Goal: Task Accomplishment & Management: Use online tool/utility

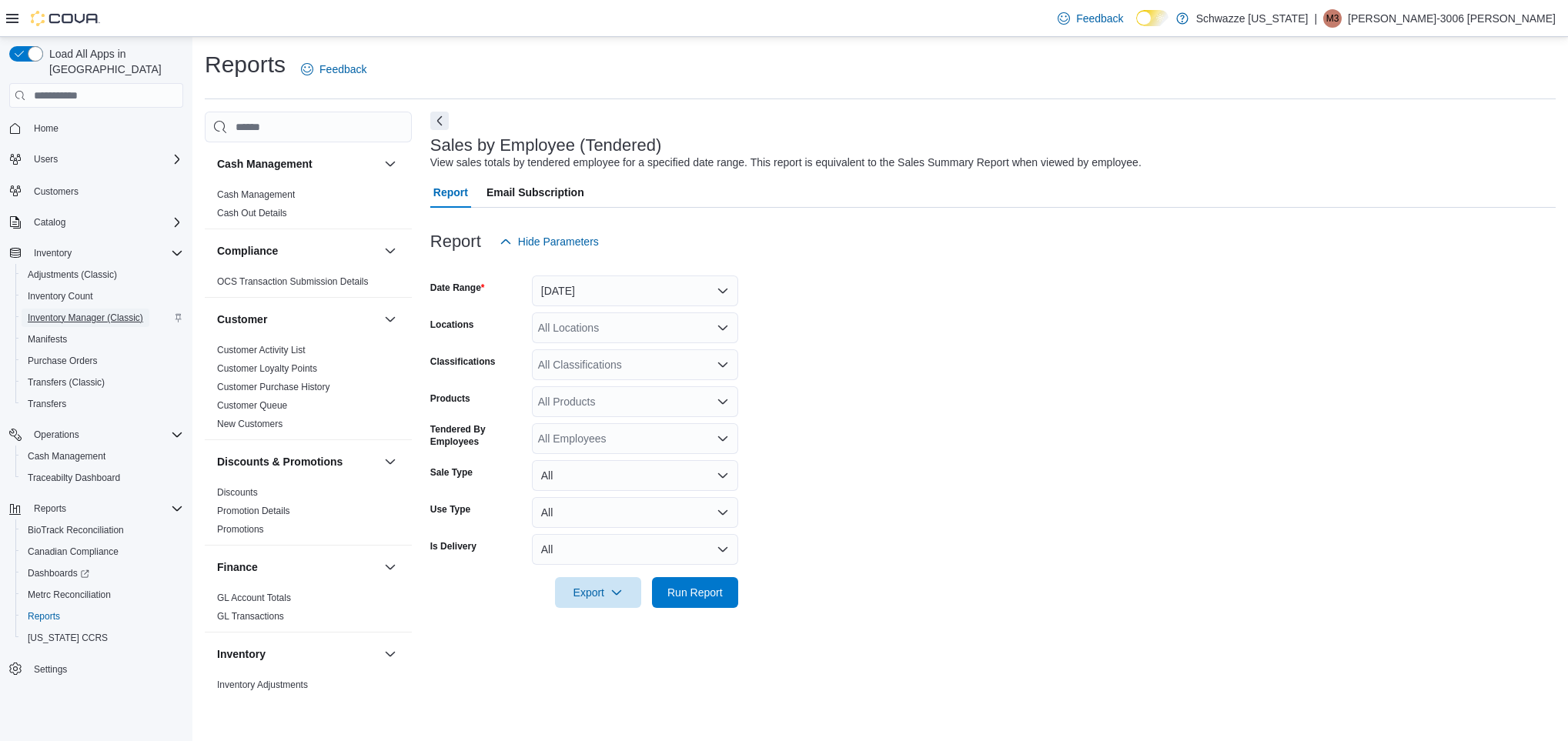
click at [95, 311] on span "Inventory Manager (Classic)" at bounding box center [86, 317] width 116 height 12
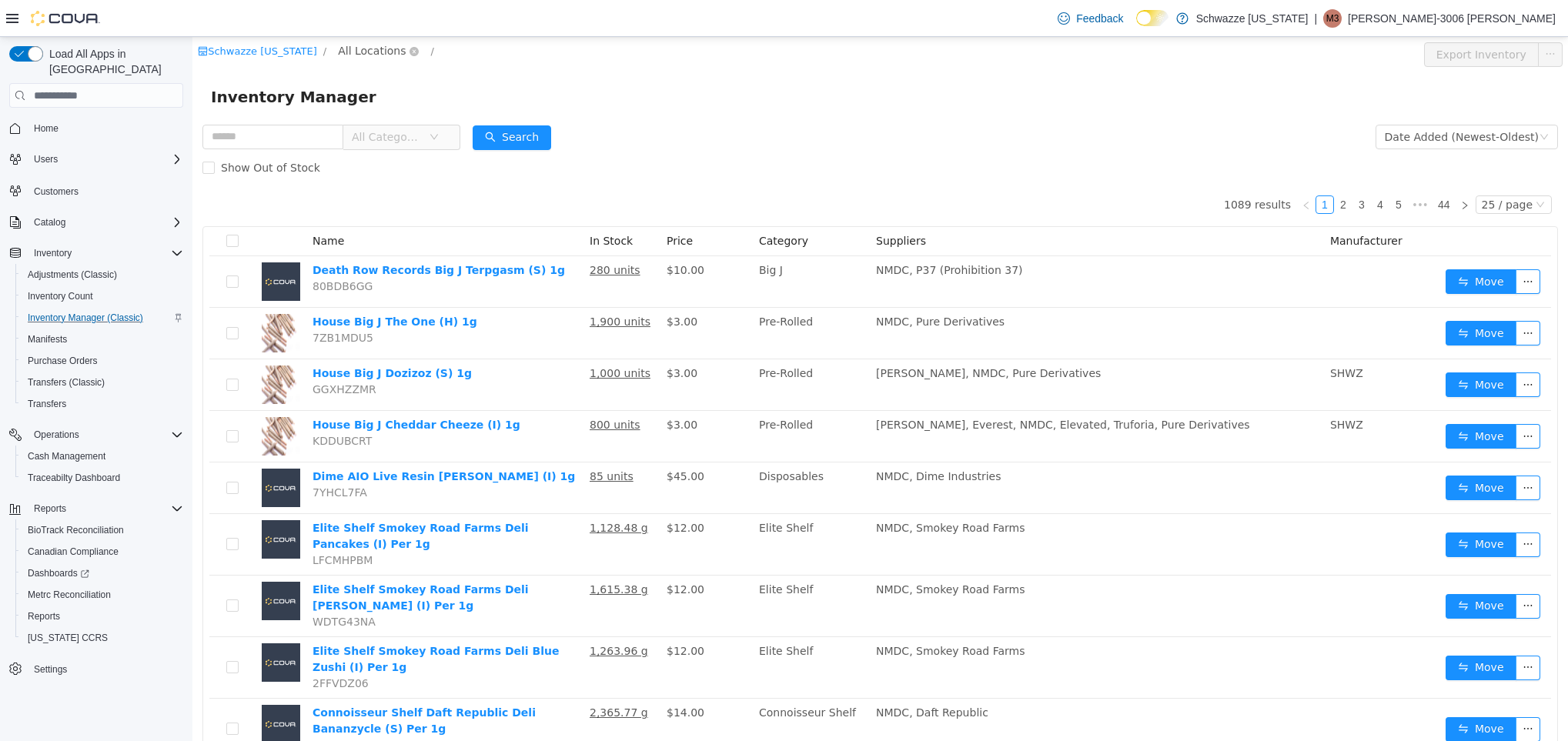
click at [368, 59] on span "All Locations" at bounding box center [372, 50] width 68 height 17
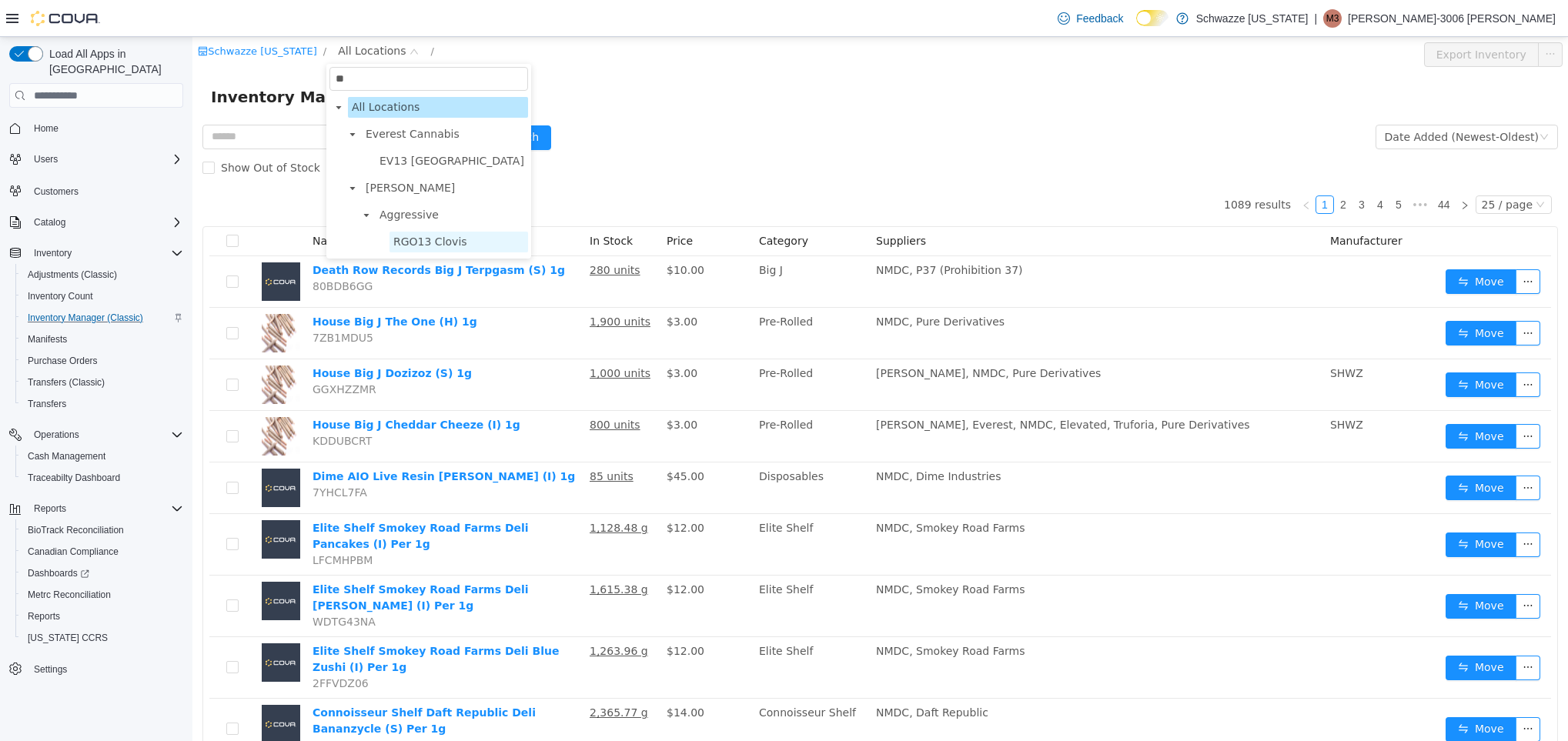
type input "**"
click at [407, 237] on span "RGO13 Clovis" at bounding box center [430, 241] width 74 height 12
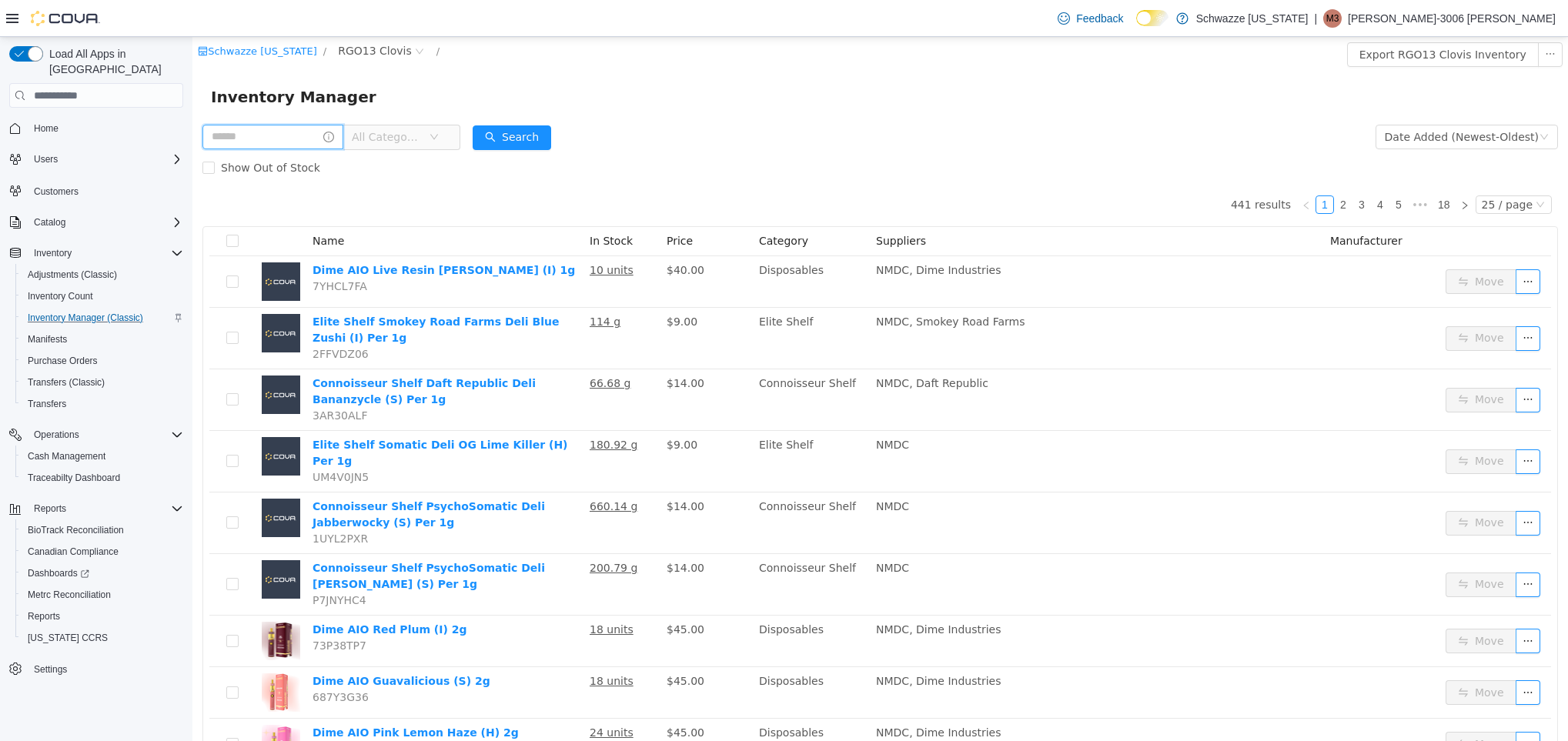
click at [269, 126] on input "text" at bounding box center [273, 137] width 141 height 25
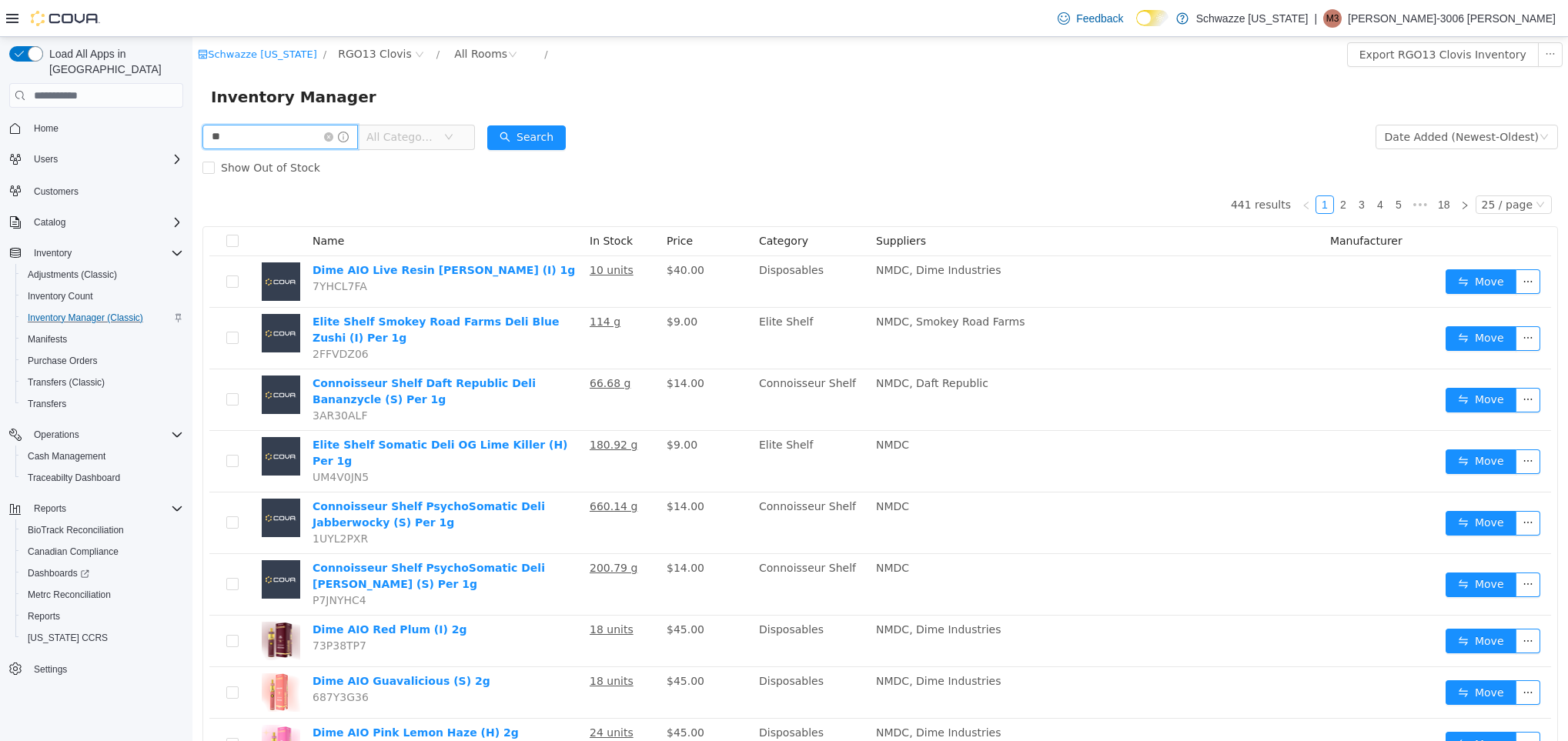
type input "*"
type input "**"
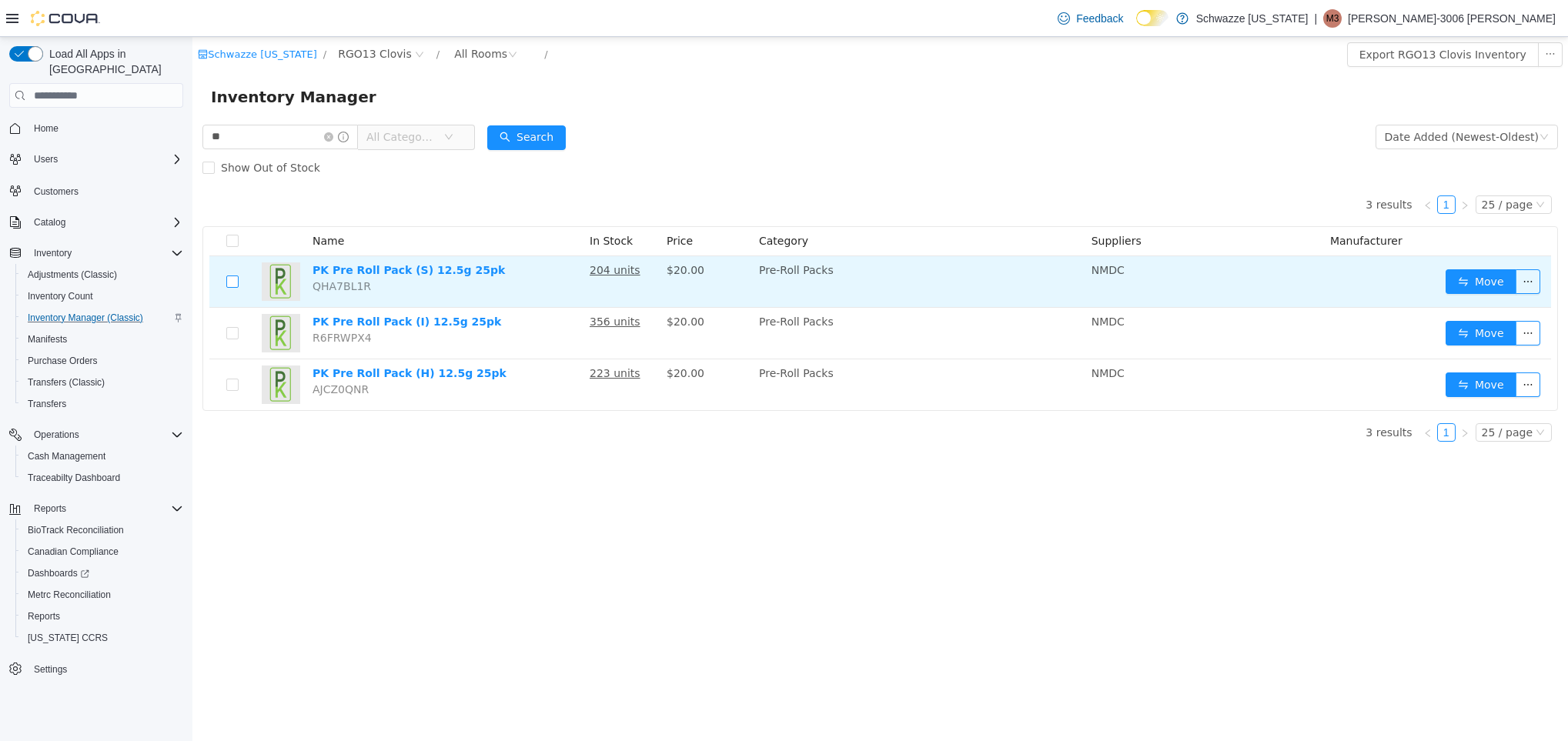
click at [229, 273] on label at bounding box center [232, 282] width 12 height 17
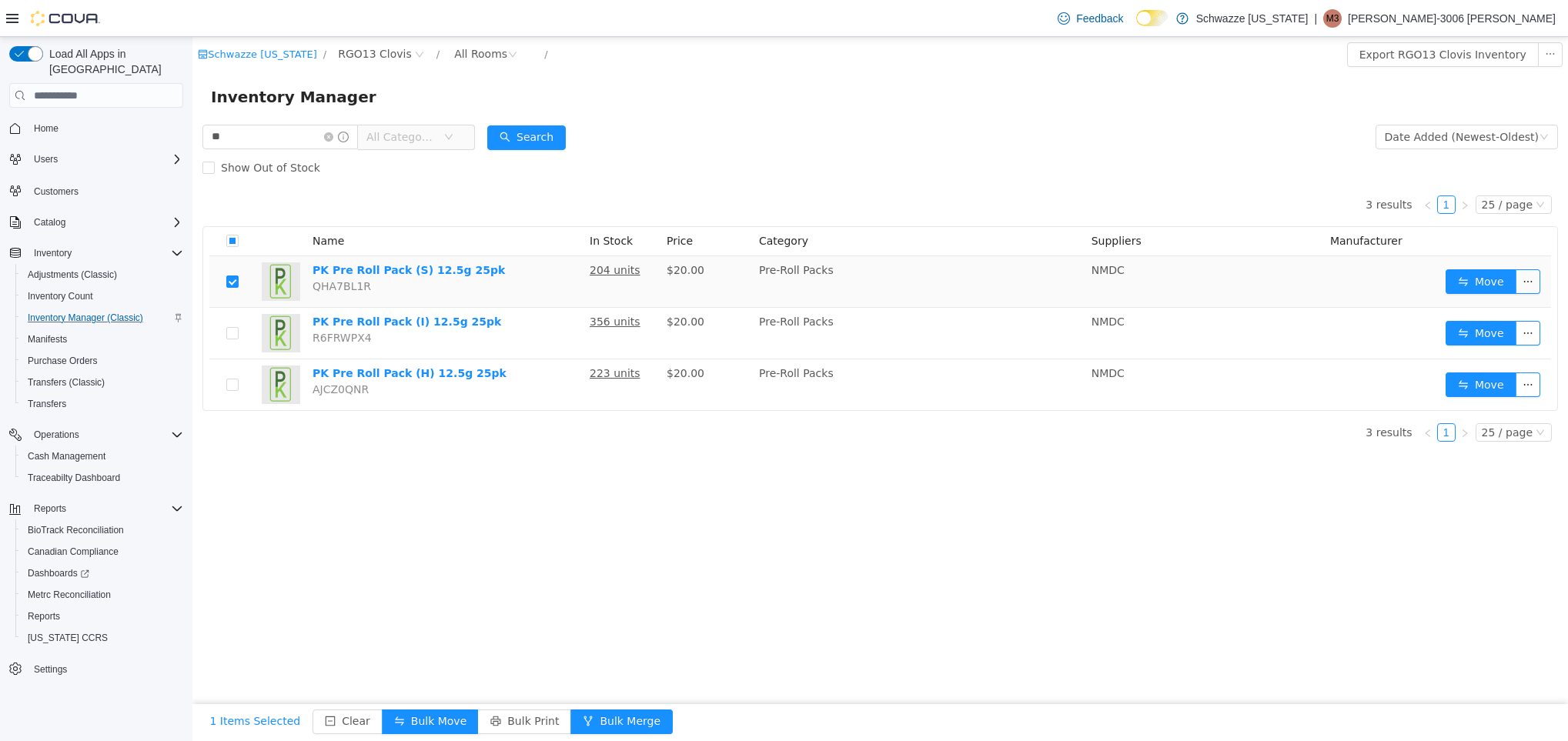
click at [420, 705] on div "1 Items Selected Clear Bulk Move Bulk Print Bulk Merge" at bounding box center [880, 721] width 1375 height 35
click at [422, 720] on button "Bulk Move" at bounding box center [430, 721] width 97 height 25
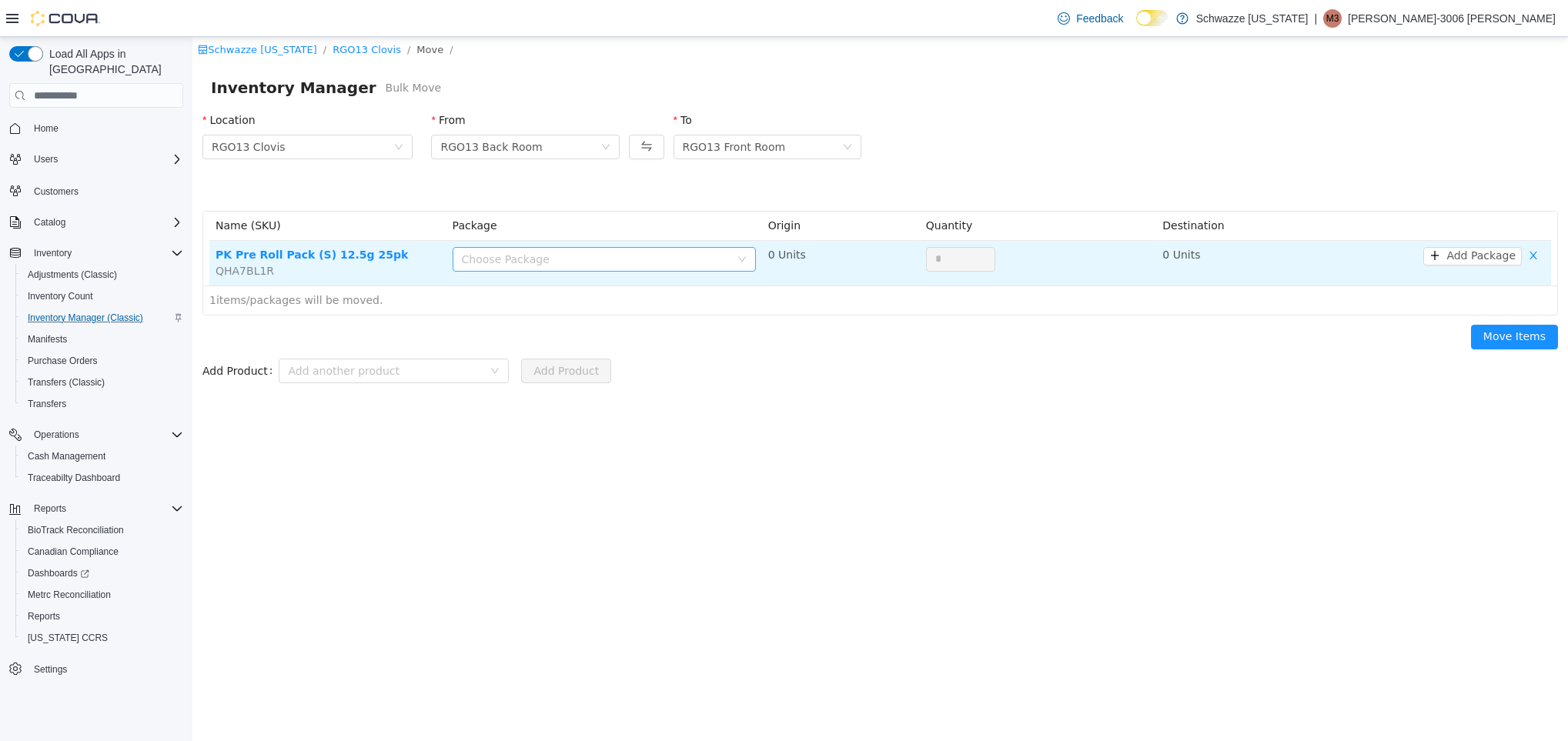
click at [550, 258] on div "Choose Package" at bounding box center [596, 259] width 268 height 16
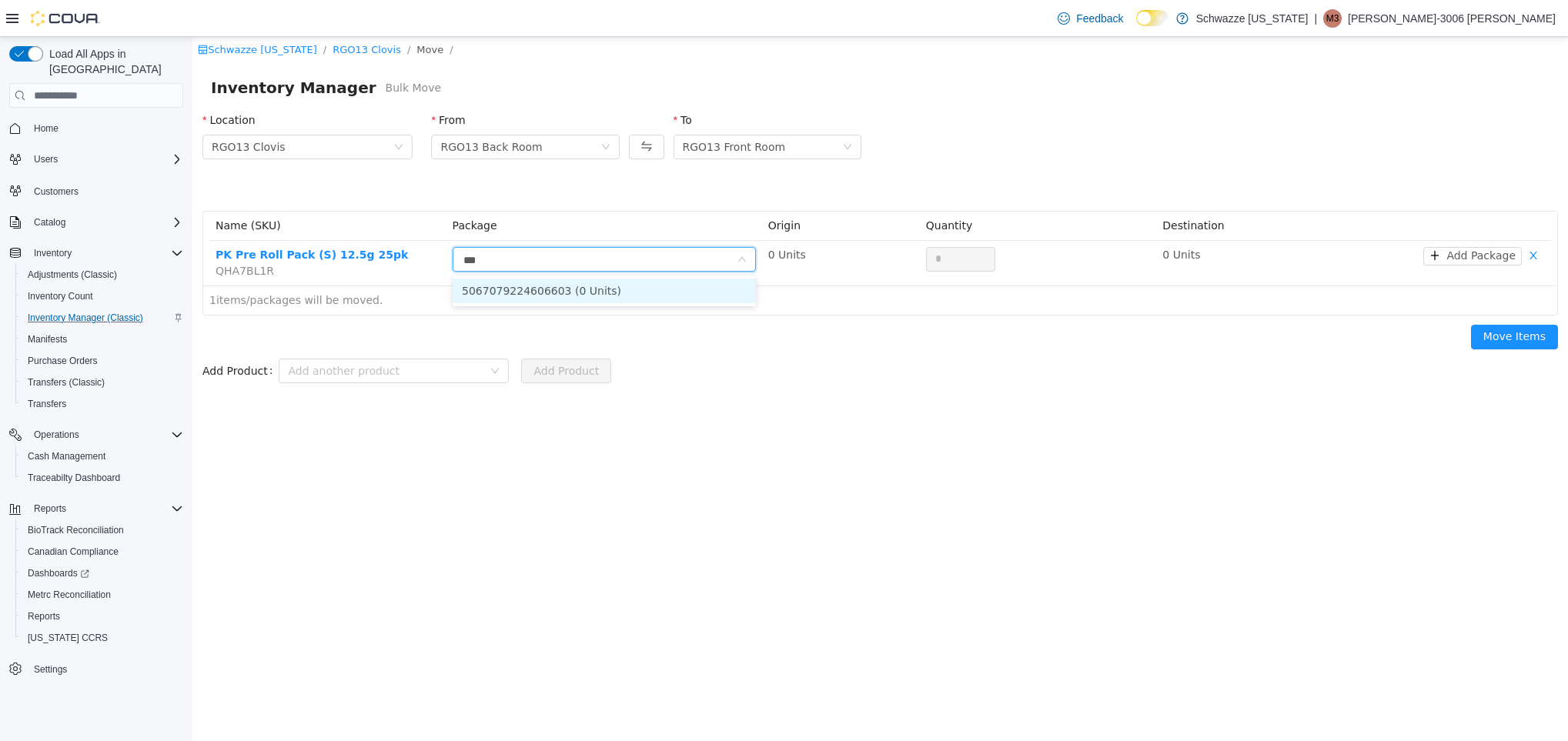
type input "****"
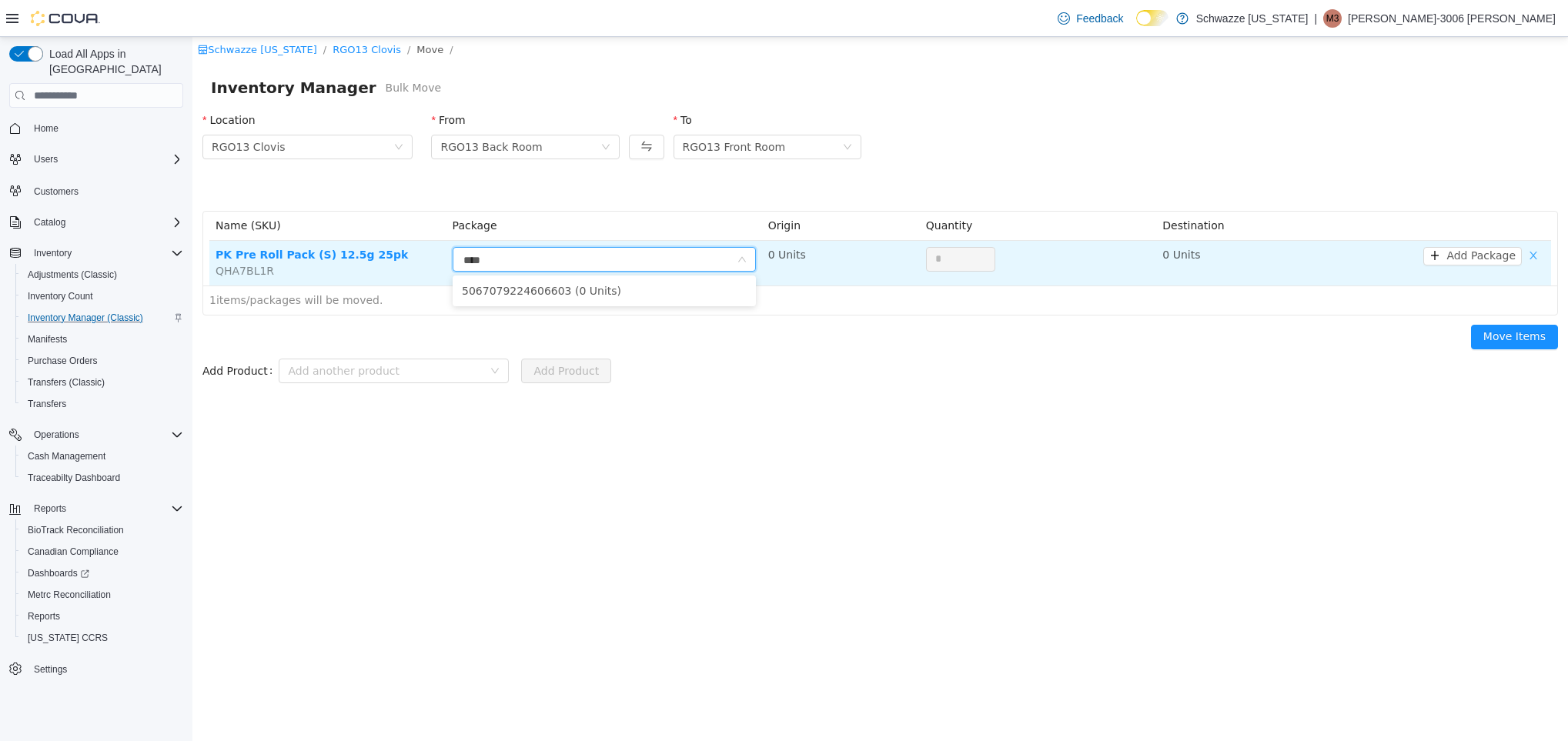
click at [1537, 250] on button "button" at bounding box center [1533, 256] width 23 height 18
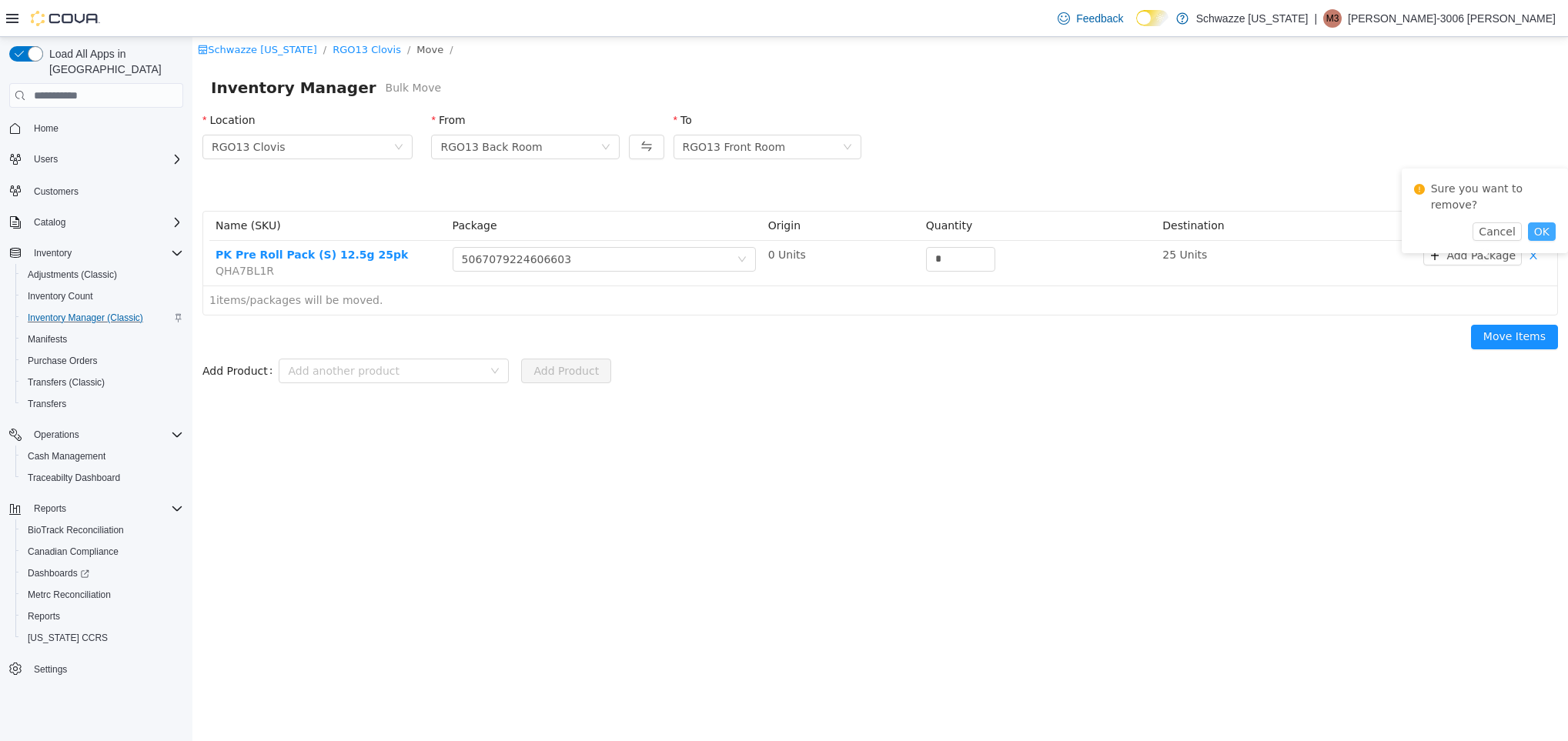
click at [1536, 222] on button "OK" at bounding box center [1542, 231] width 28 height 18
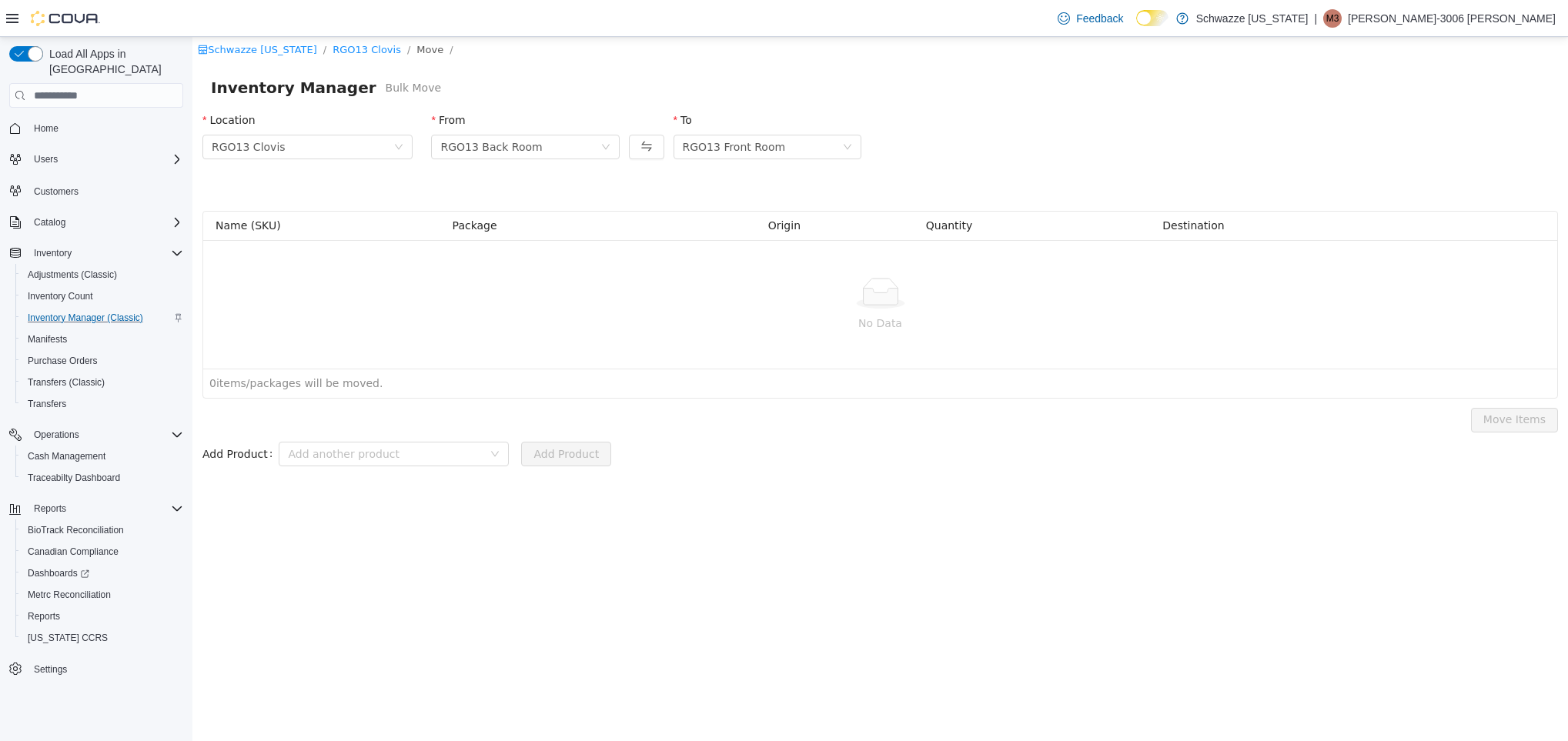
click at [111, 118] on span "Home" at bounding box center [106, 127] width 155 height 19
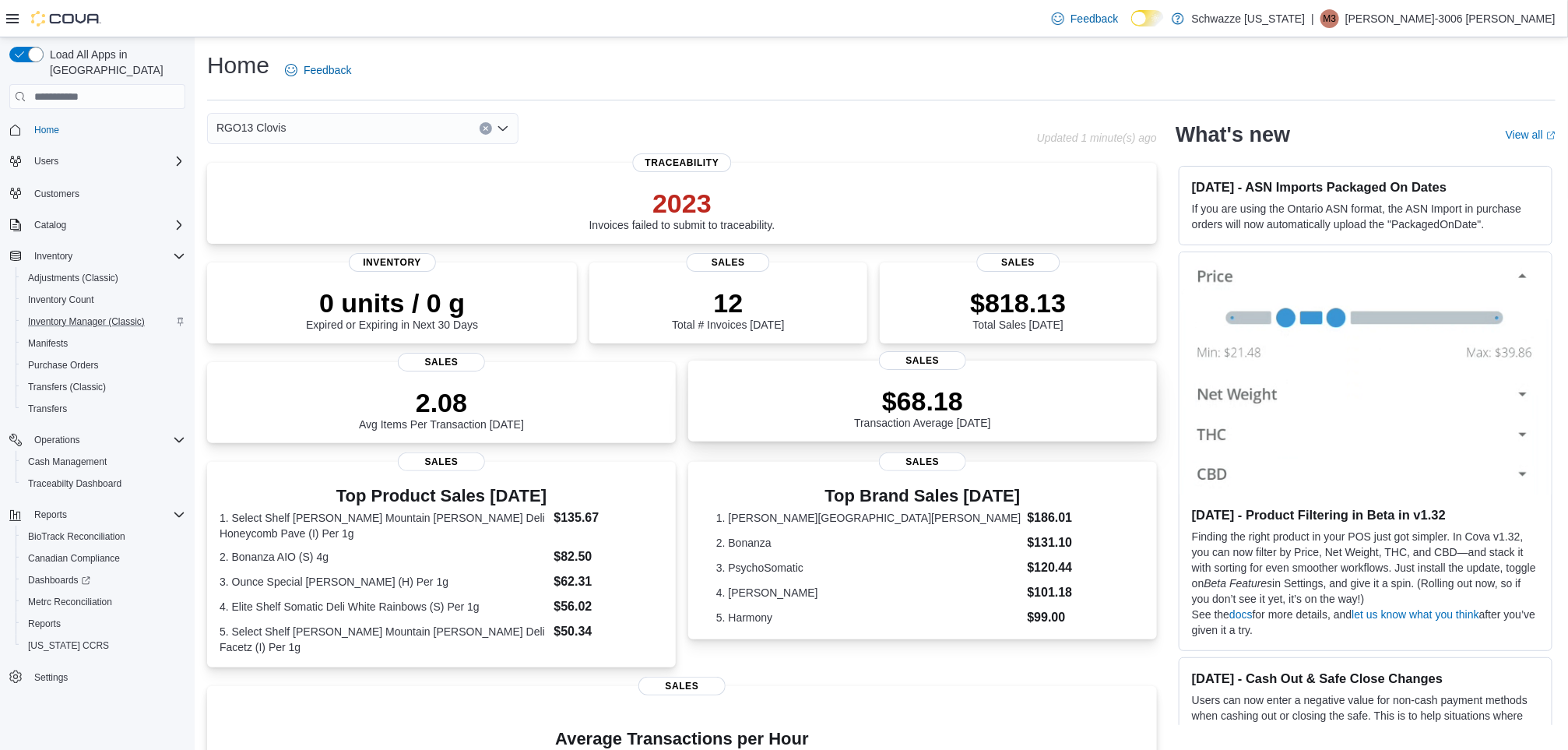
click at [940, 416] on p "$68.18" at bounding box center [922, 401] width 137 height 31
